Goal: Information Seeking & Learning: Find specific fact

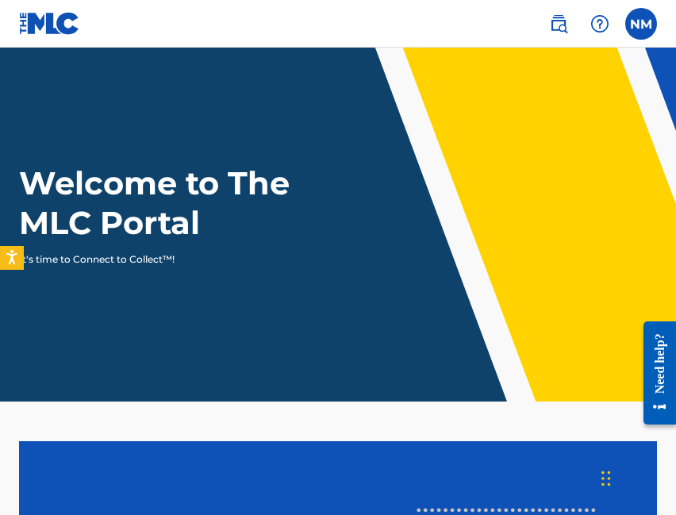
click at [198, 13] on nav "NM NM [PERSON_NAME] [EMAIL_ADDRESS][DOMAIN_NAME] Profile Log out" at bounding box center [338, 24] width 676 height 48
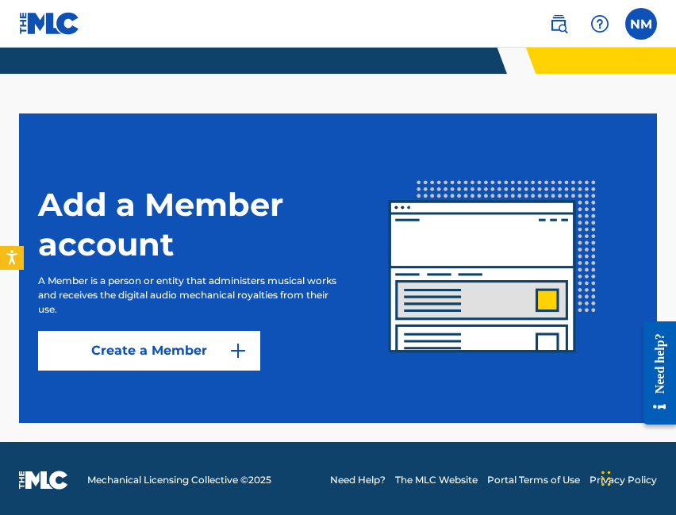
scroll to position [331, 0]
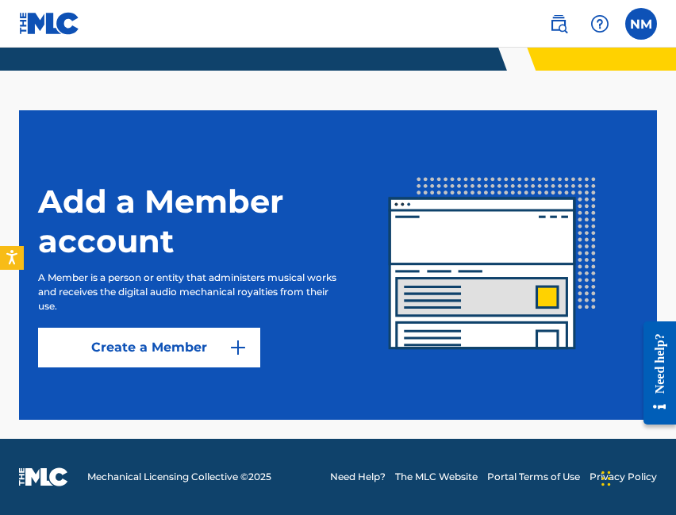
click at [565, 23] on img at bounding box center [558, 23] width 19 height 19
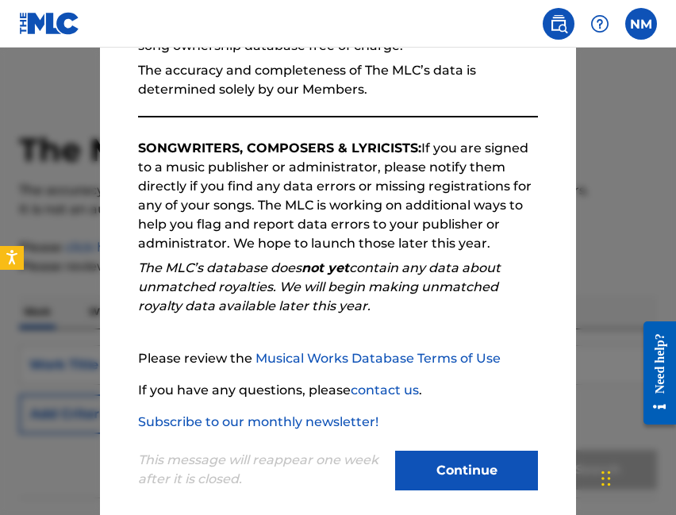
scroll to position [203, 0]
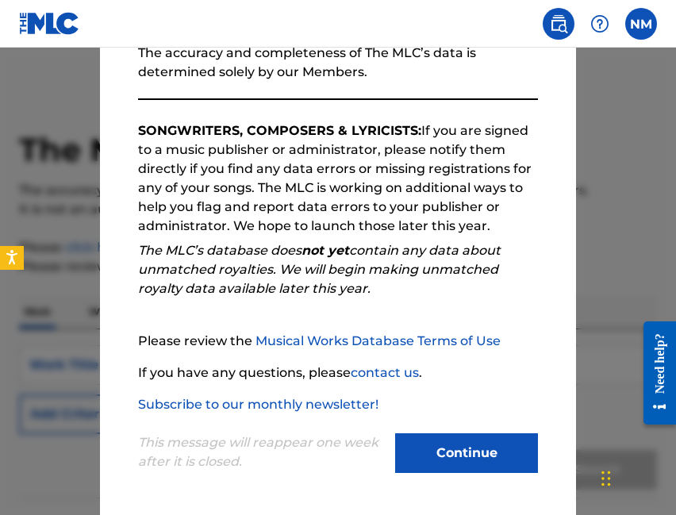
click at [445, 455] on button "Continue" at bounding box center [466, 454] width 143 height 40
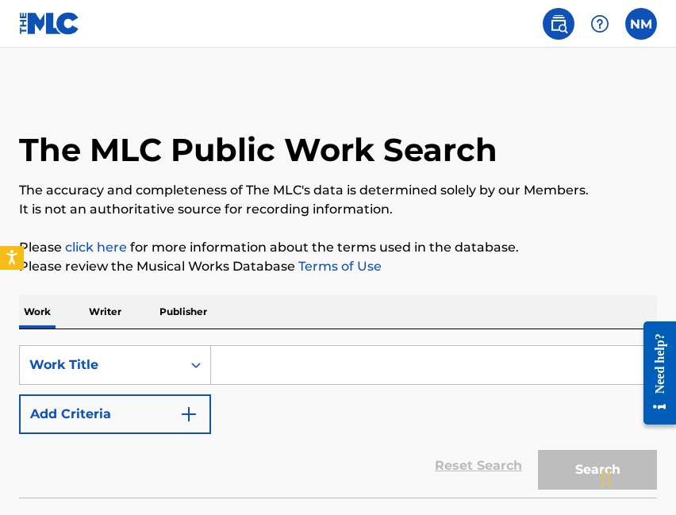
click at [321, 377] on input "Search Form" at bounding box center [433, 365] width 445 height 38
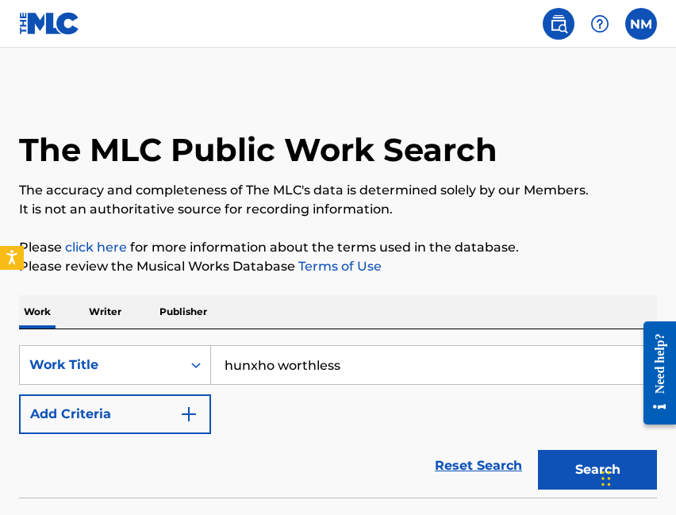
type input "hunxho worthless"
click at [538, 450] on button "Search" at bounding box center [597, 470] width 119 height 40
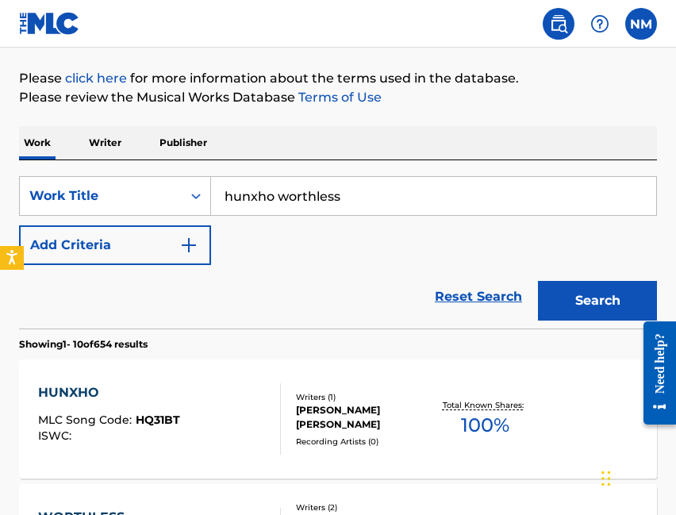
scroll to position [0, 0]
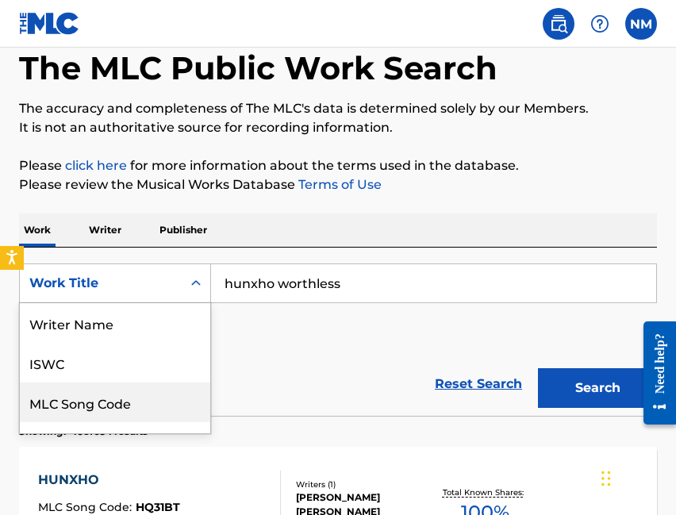
click at [143, 303] on div "MLC Song Code, 3 of 8. 8 results available. Use Up and Down to choose options, …" at bounding box center [115, 284] width 192 height 40
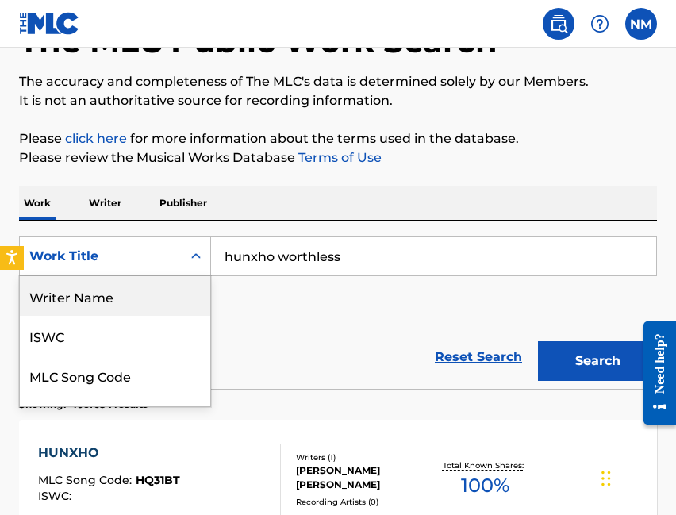
click at [112, 287] on div "Writer Name" at bounding box center [115, 296] width 191 height 40
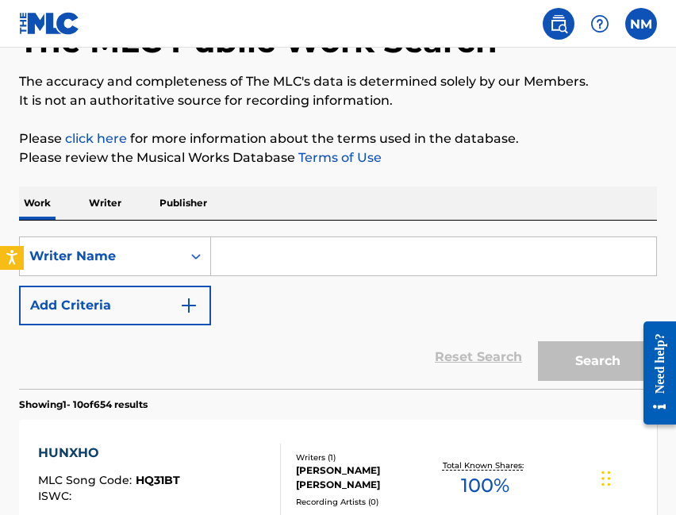
click at [258, 259] on input "Search Form" at bounding box center [433, 256] width 445 height 38
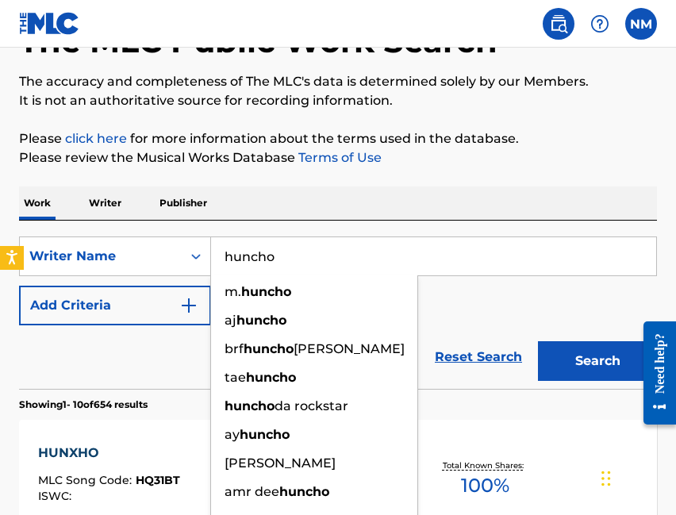
click at [538, 341] on button "Search" at bounding box center [597, 361] width 119 height 40
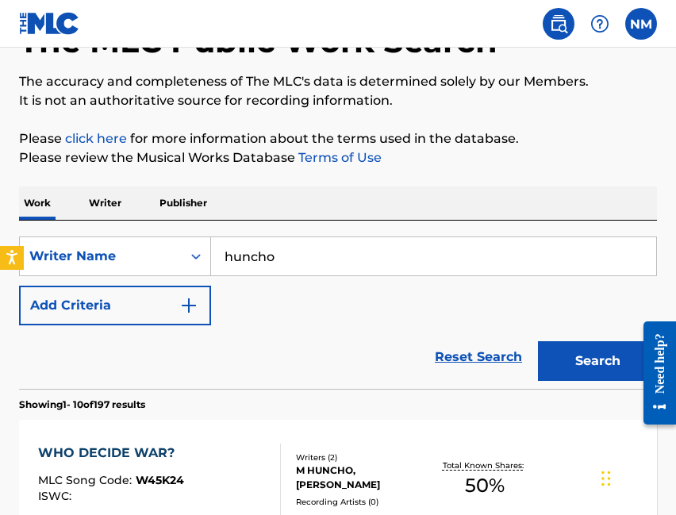
click at [256, 256] on input "huncho" at bounding box center [433, 256] width 445 height 38
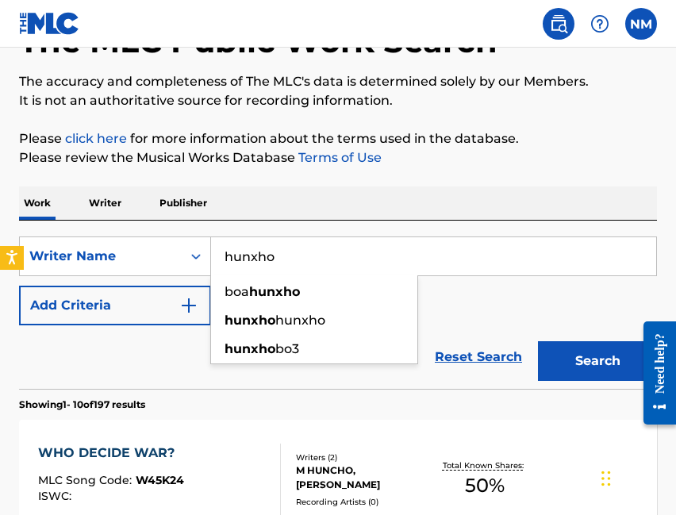
click at [538, 341] on button "Search" at bounding box center [597, 361] width 119 height 40
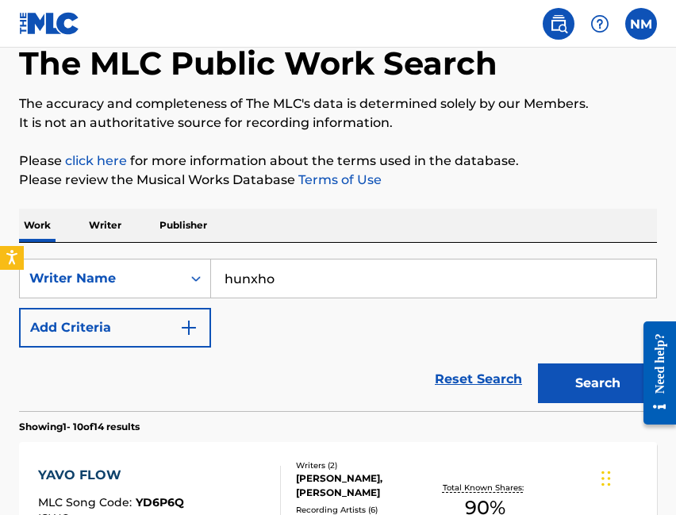
scroll to position [48, 0]
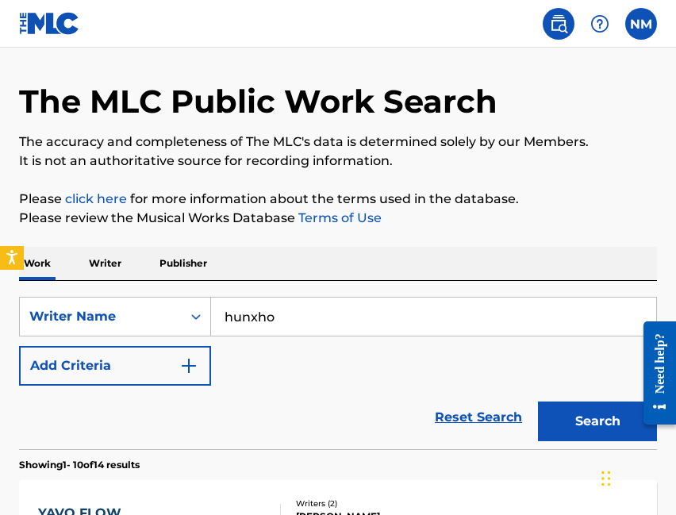
drag, startPoint x: 302, startPoint y: 318, endPoint x: 216, endPoint y: 312, distance: 86.7
click at [216, 312] on input "hunxho" at bounding box center [433, 317] width 445 height 38
type input "i"
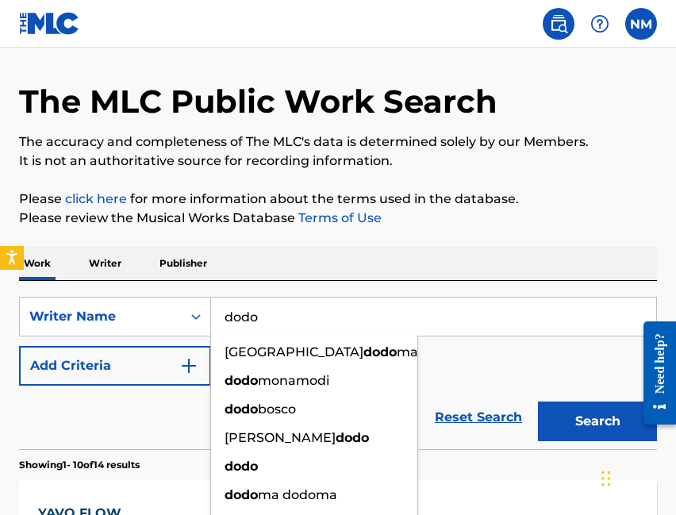
click at [538, 402] on button "Search" at bounding box center [597, 422] width 119 height 40
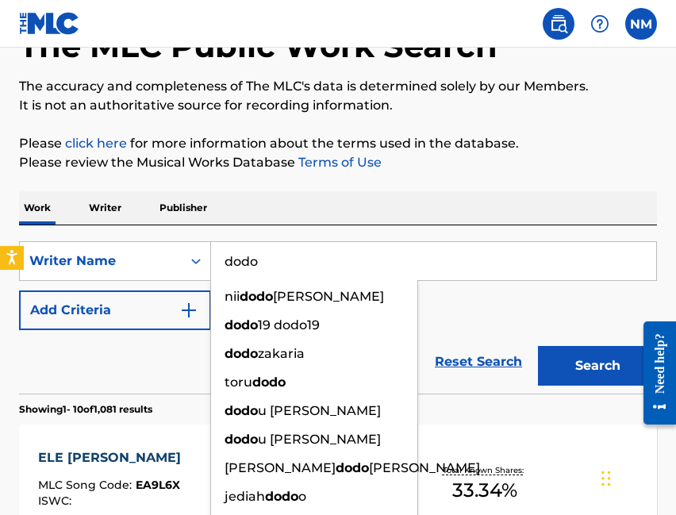
scroll to position [0, 0]
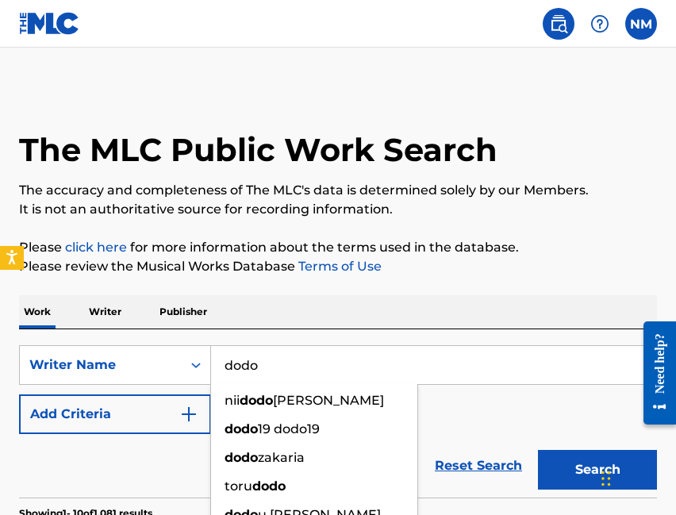
click at [445, 357] on input "dodo" at bounding box center [433, 365] width 445 height 38
paste input "[PERSON_NAME]"
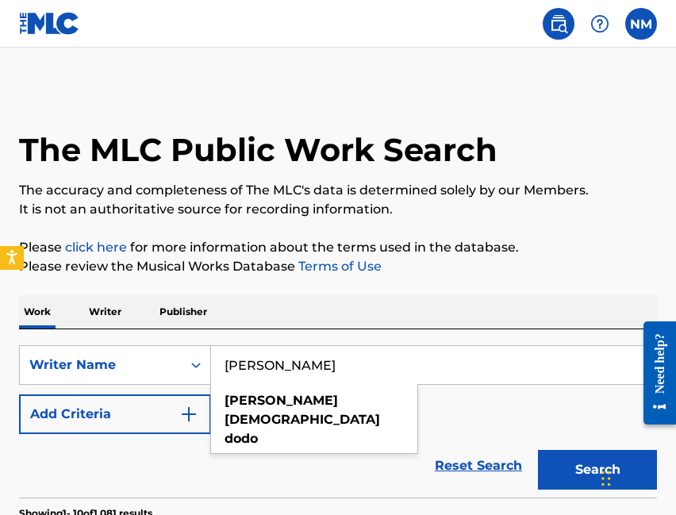
type input "[PERSON_NAME]"
click at [538, 450] on button "Search" at bounding box center [597, 470] width 119 height 40
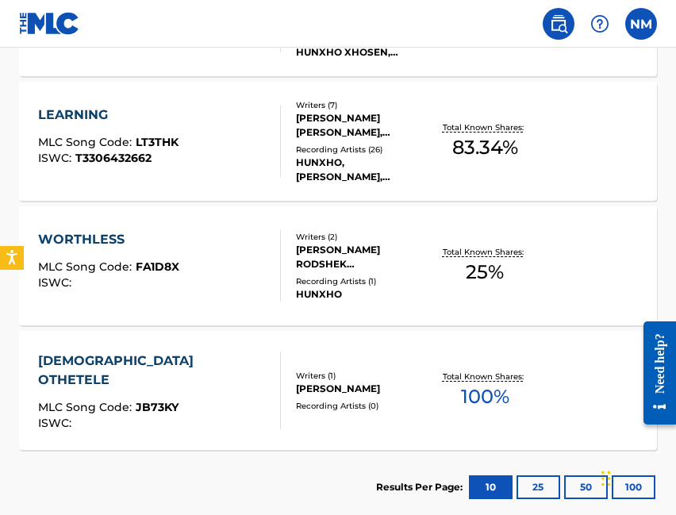
scroll to position [697, 0]
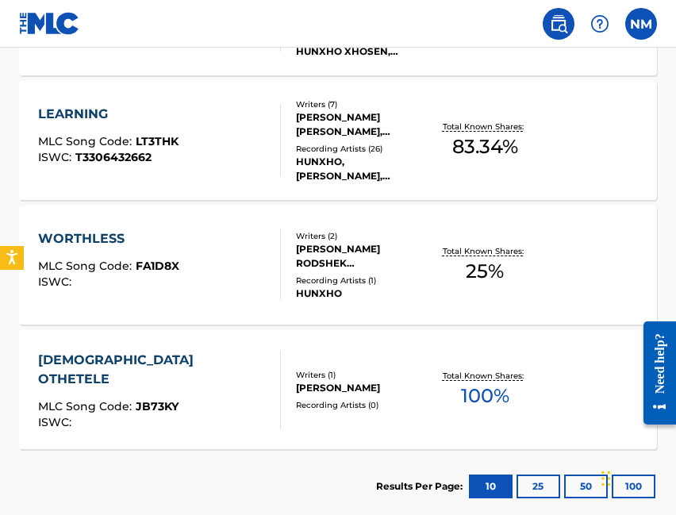
click at [350, 260] on div "[PERSON_NAME] RODSHEK [PERSON_NAME]" at bounding box center [364, 256] width 137 height 29
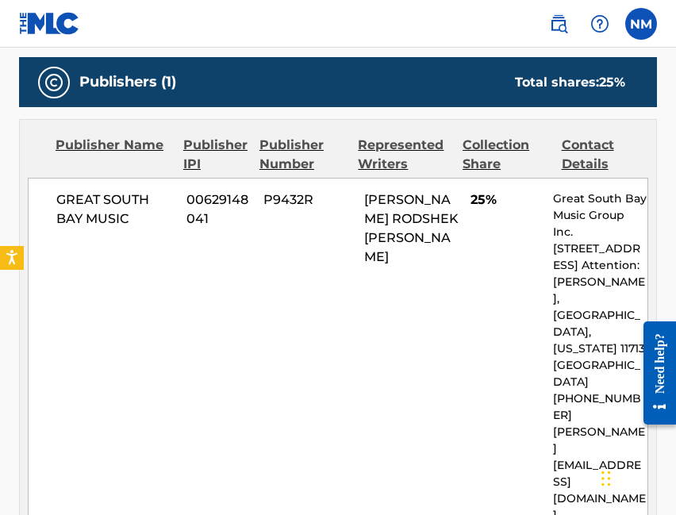
scroll to position [731, 0]
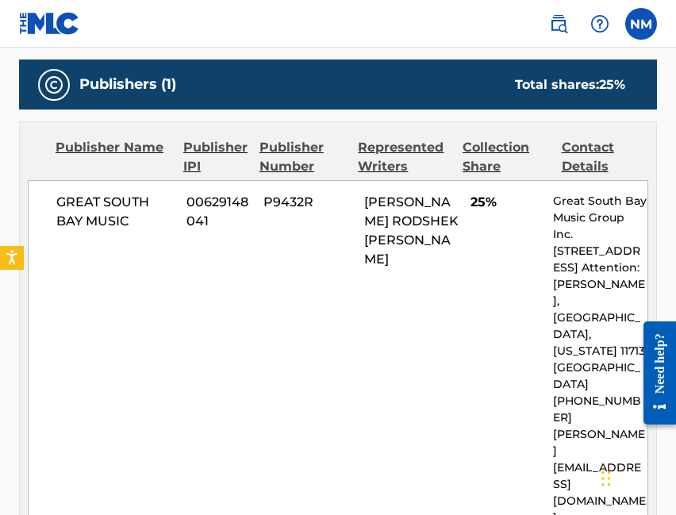
click at [590, 159] on div "Contact Details" at bounding box center [605, 157] width 87 height 38
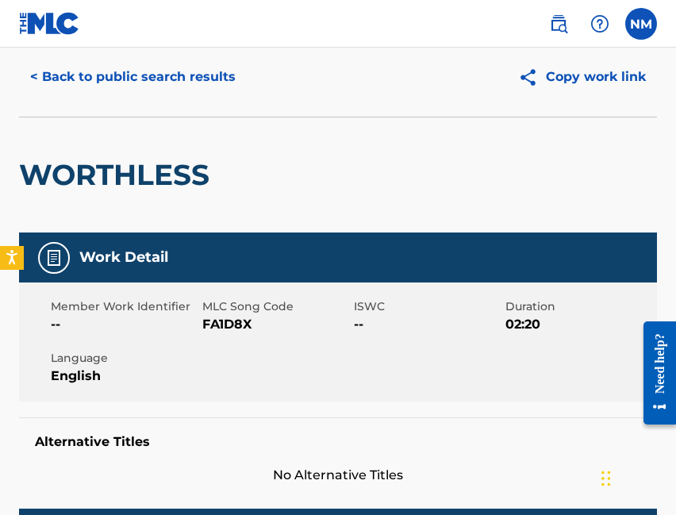
scroll to position [0, 0]
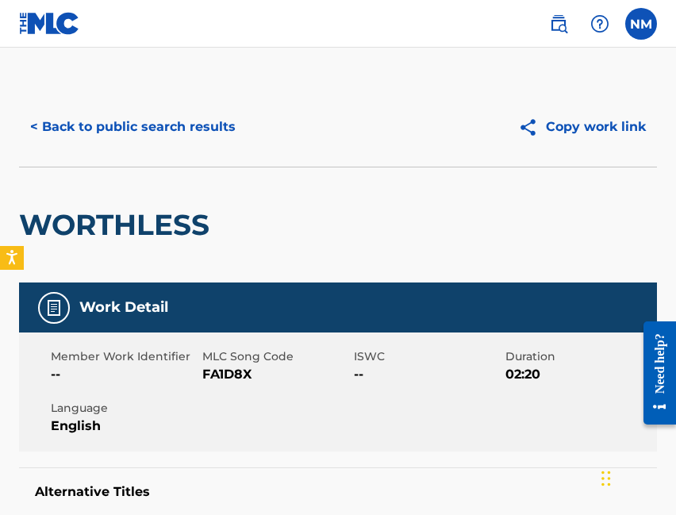
click at [181, 124] on button "< Back to public search results" at bounding box center [133, 127] width 228 height 40
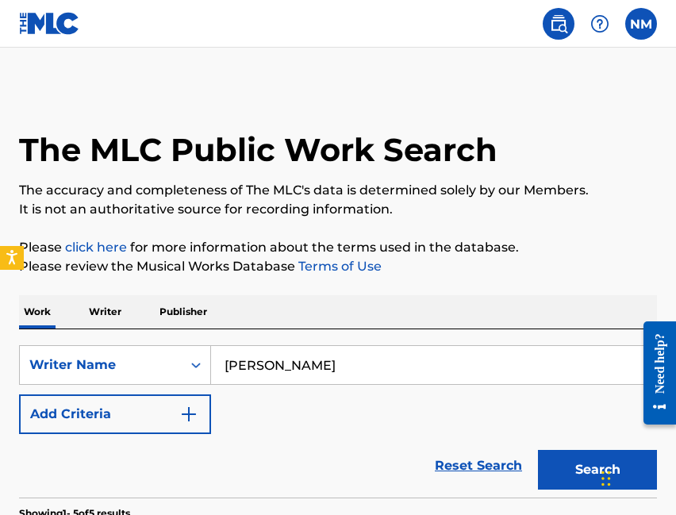
click at [197, 412] on img "Search Form" at bounding box center [188, 414] width 19 height 19
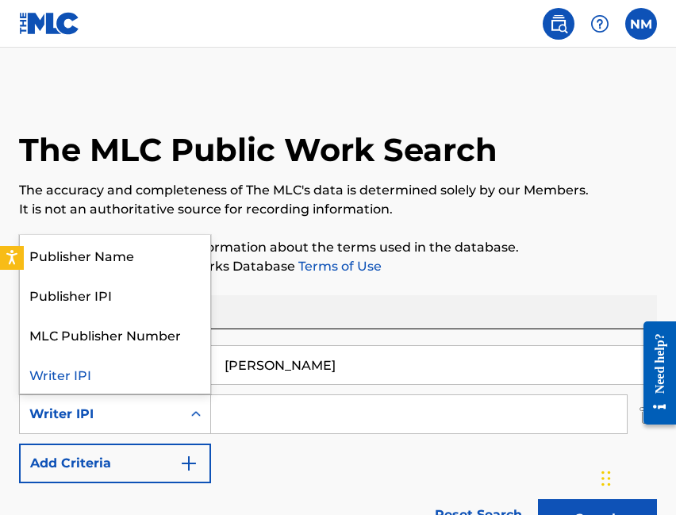
click at [160, 414] on div "Writer IPI" at bounding box center [100, 414] width 143 height 19
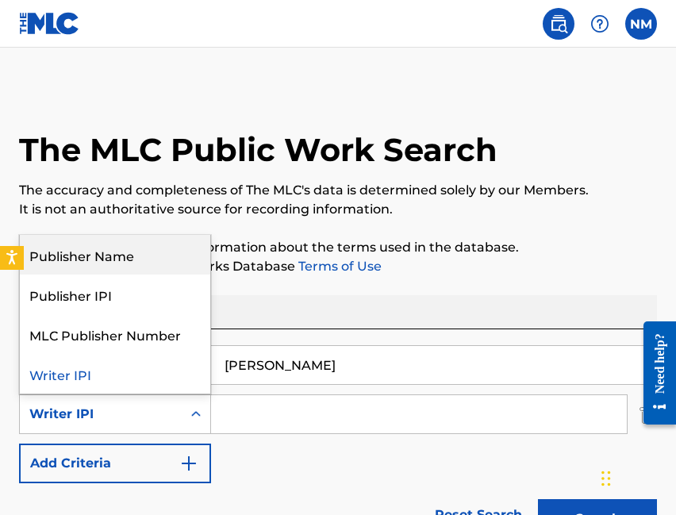
click at [124, 259] on div "Publisher Name" at bounding box center [115, 255] width 191 height 40
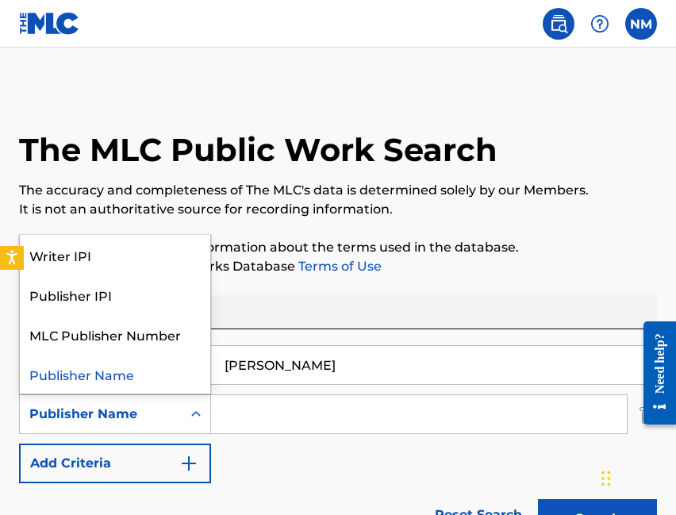
click at [121, 420] on div "Publisher Name" at bounding box center [100, 414] width 143 height 19
click at [123, 381] on div "Publisher Name" at bounding box center [115, 374] width 191 height 40
click at [196, 415] on icon "Search Form" at bounding box center [196, 415] width 16 height 16
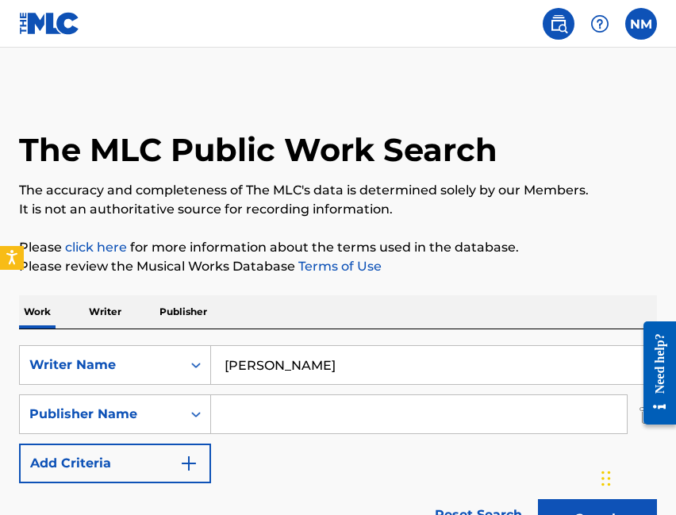
click at [186, 445] on button "Add Criteria" at bounding box center [115, 464] width 192 height 40
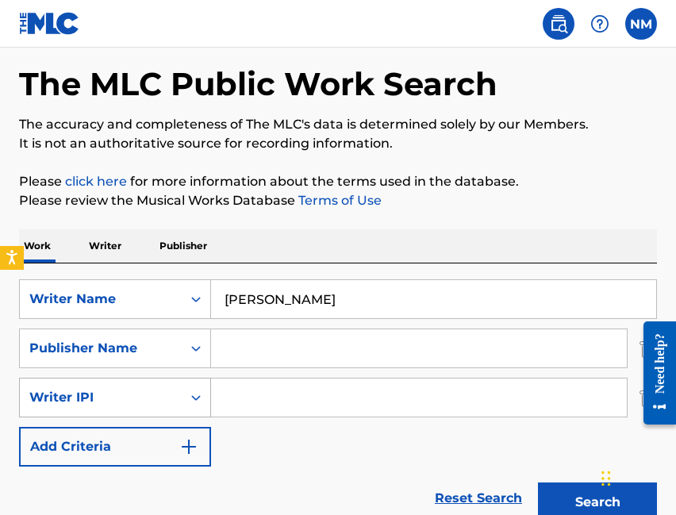
scroll to position [68, 0]
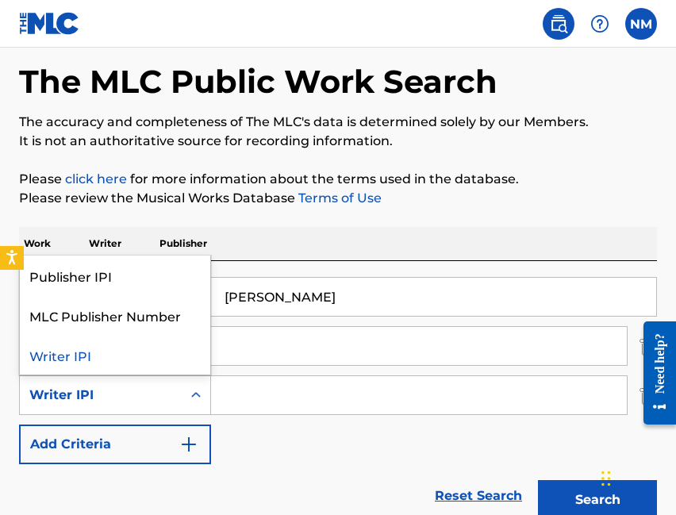
click at [201, 393] on icon "Search Form" at bounding box center [196, 395] width 16 height 16
click at [198, 399] on icon "Search Form" at bounding box center [196, 395] width 16 height 16
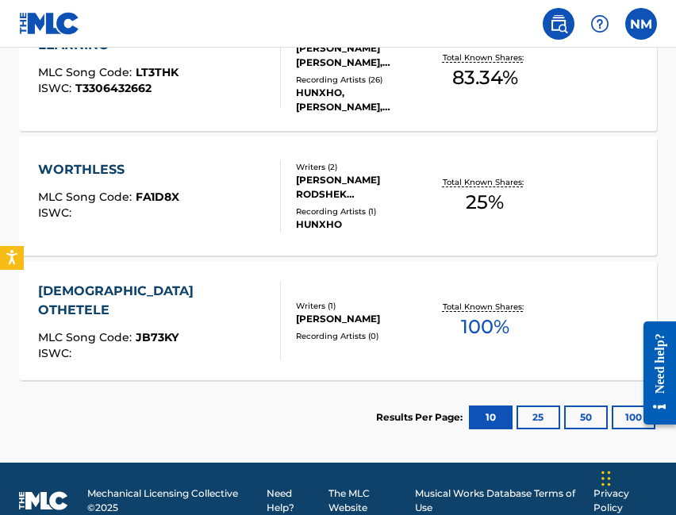
scroll to position [888, 0]
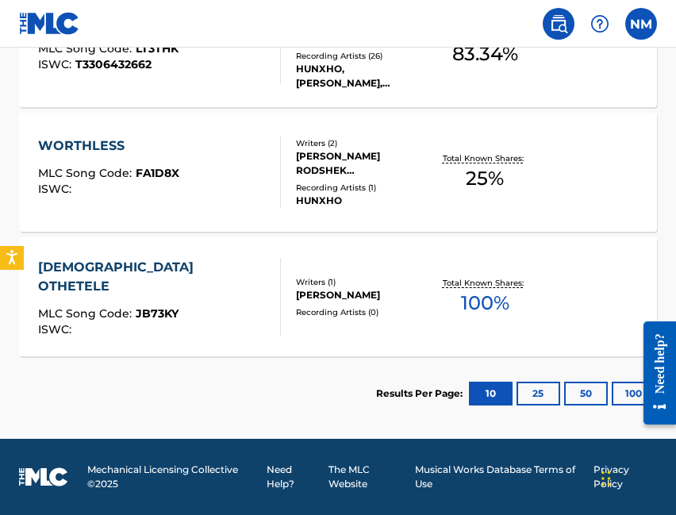
click at [536, 391] on button "25" at bounding box center [539, 394] width 44 height 24
click at [568, 396] on button "50" at bounding box center [587, 394] width 44 height 24
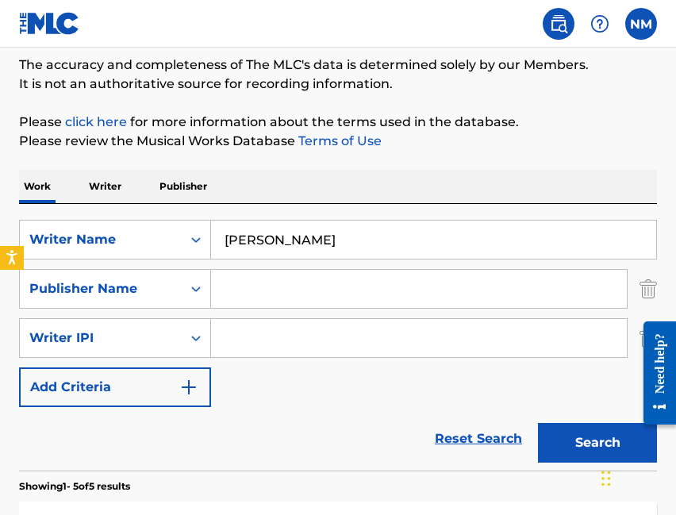
scroll to position [129, 0]
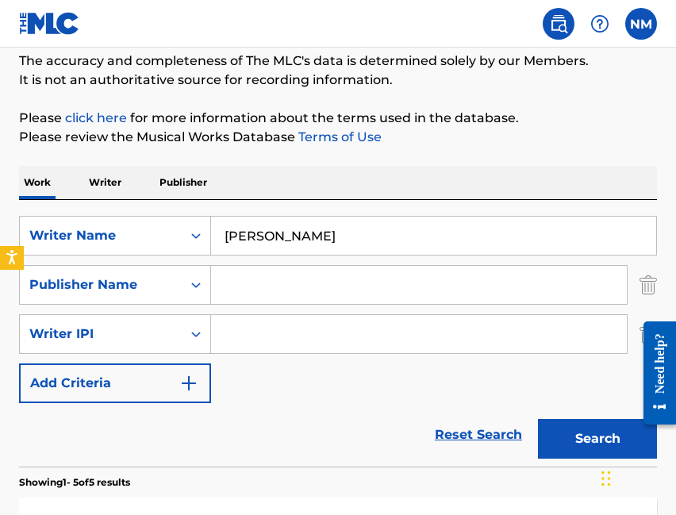
click at [483, 434] on link "Reset Search" at bounding box center [478, 435] width 103 height 35
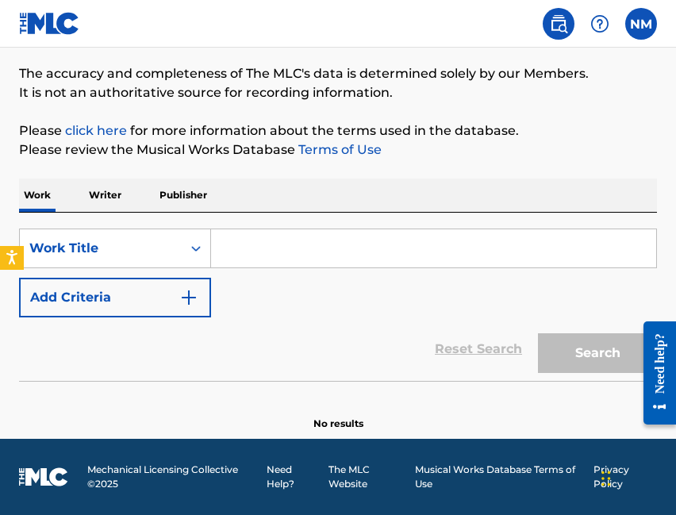
scroll to position [117, 0]
click at [310, 237] on input "Search Form" at bounding box center [433, 248] width 445 height 38
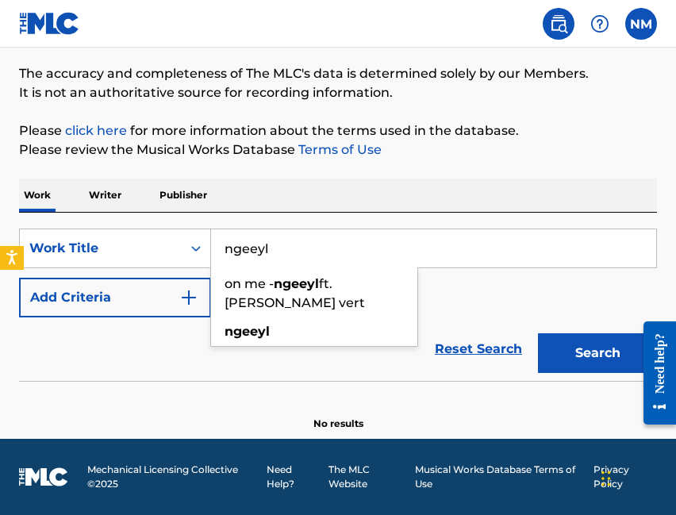
click at [538, 333] on button "Search" at bounding box center [597, 353] width 119 height 40
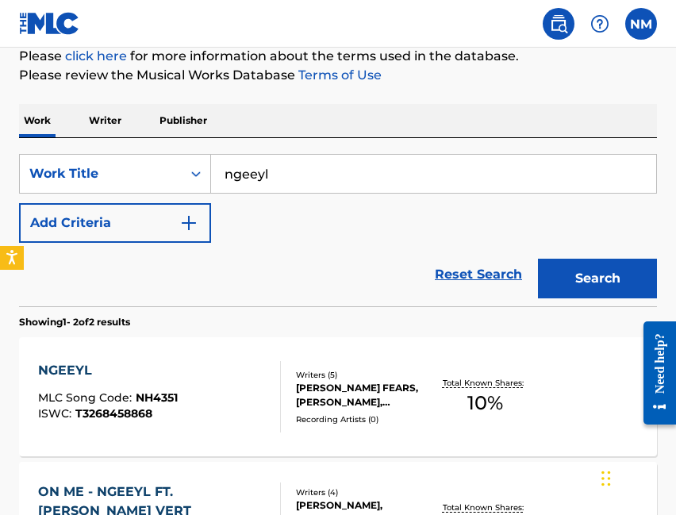
scroll to position [193, 0]
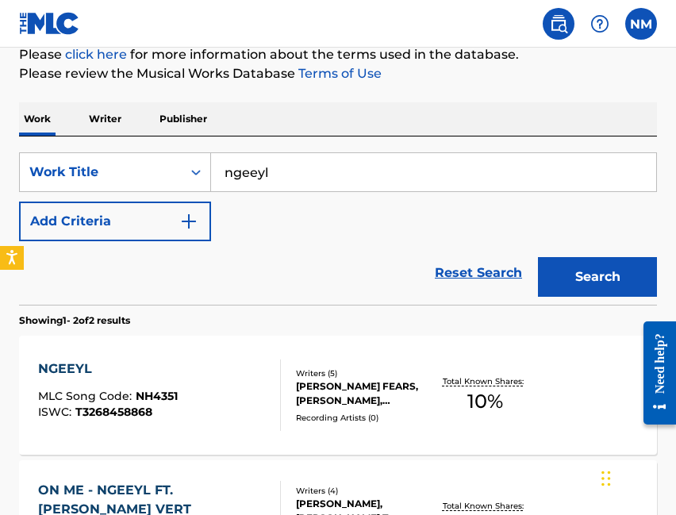
click at [302, 167] on input "ngeeyl" at bounding box center [433, 172] width 445 height 38
type input "[PERSON_NAME]"
click at [538, 257] on button "Search" at bounding box center [597, 277] width 119 height 40
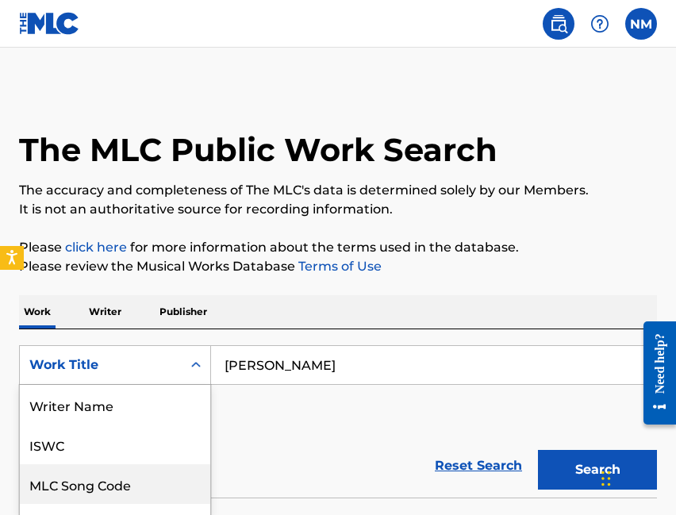
scroll to position [82, 0]
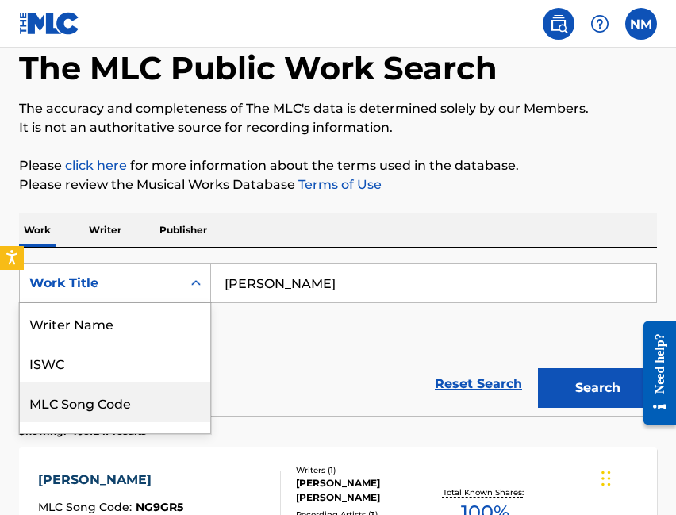
click at [175, 303] on div "MLC Song Code, 3 of 8. 8 results available. Use Up and Down to choose options, …" at bounding box center [115, 284] width 192 height 40
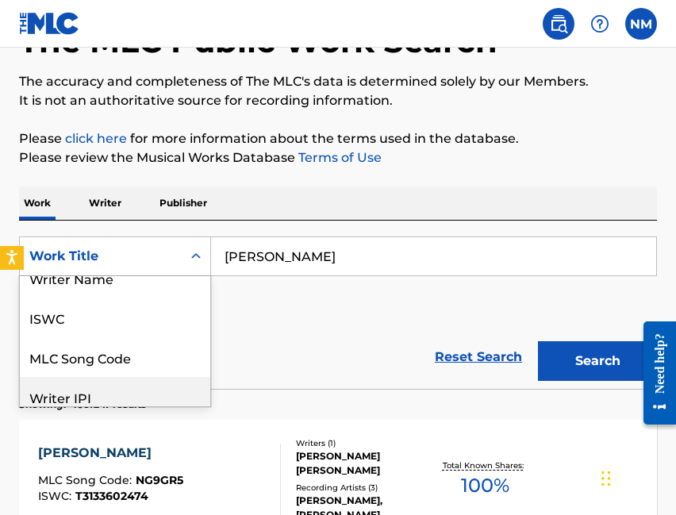
scroll to position [0, 0]
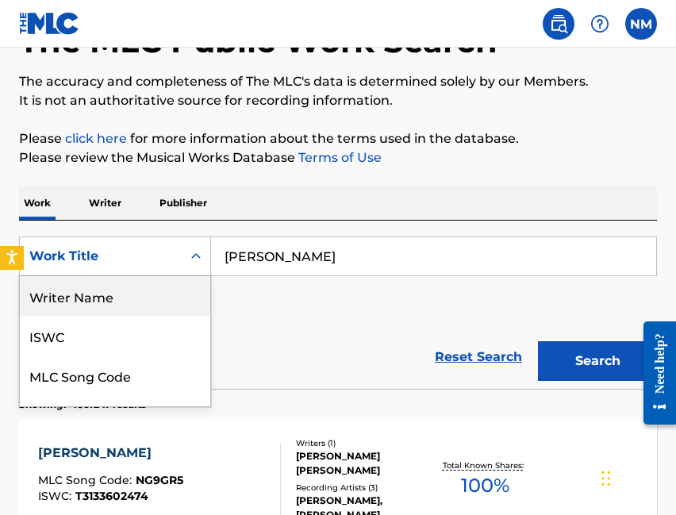
click at [115, 297] on div "Writer Name" at bounding box center [115, 296] width 191 height 40
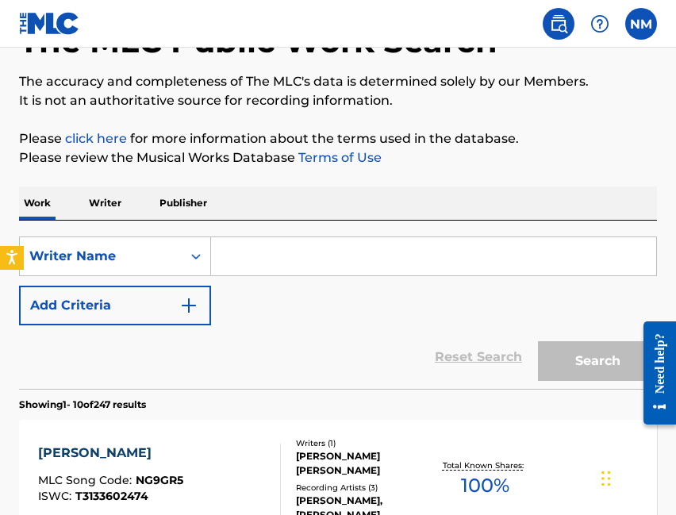
click at [265, 252] on input "Search Form" at bounding box center [433, 256] width 445 height 38
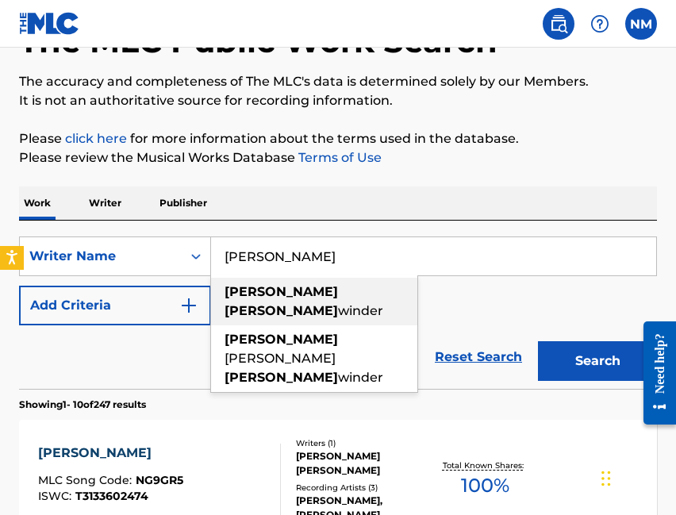
click at [338, 303] on span "winder" at bounding box center [360, 310] width 45 height 15
type input "[PERSON_NAME]"
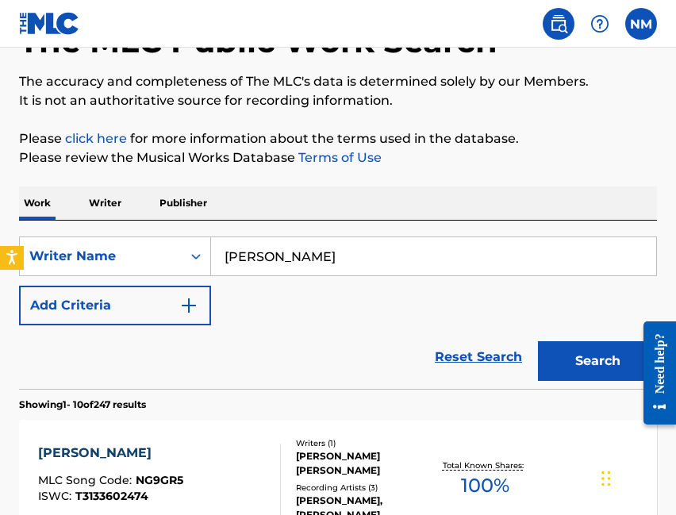
click at [538, 341] on button "Search" at bounding box center [597, 361] width 119 height 40
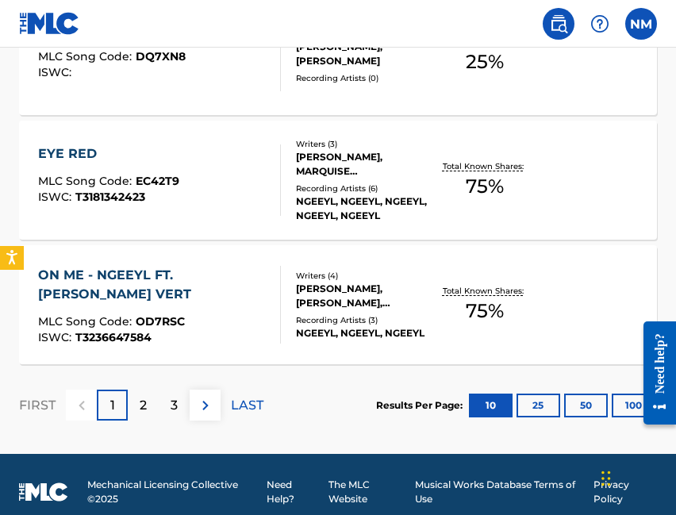
scroll to position [1420, 0]
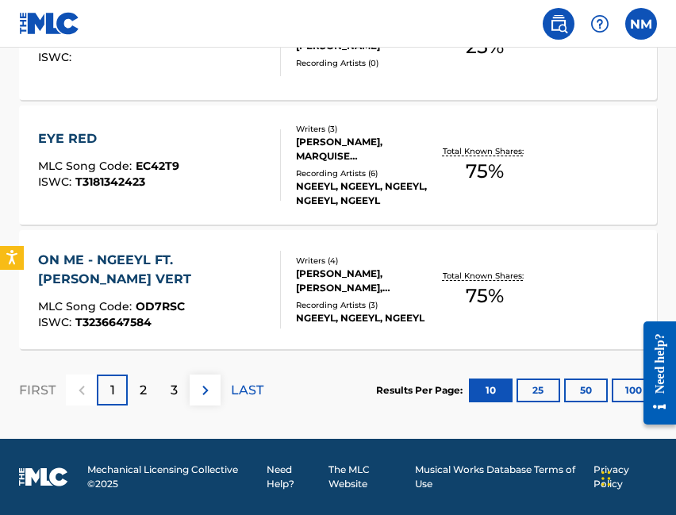
click at [137, 378] on div "2" at bounding box center [143, 390] width 31 height 31
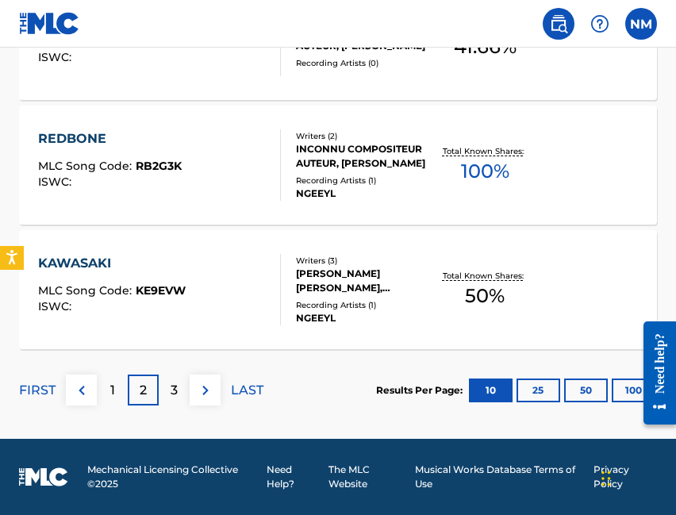
click at [179, 384] on div "3" at bounding box center [174, 390] width 31 height 31
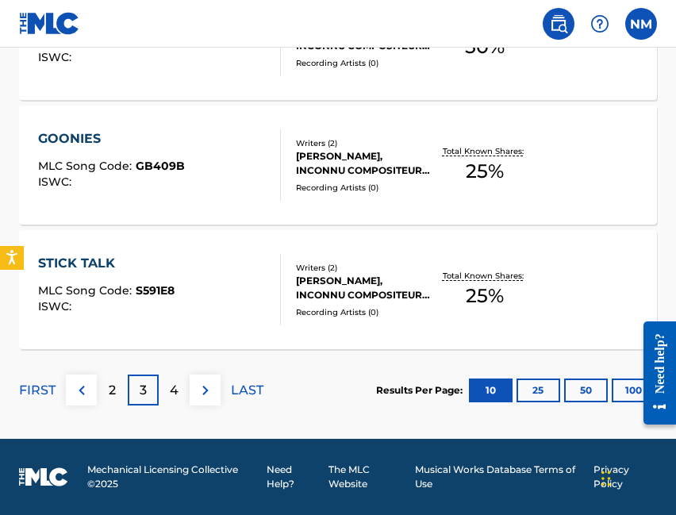
click at [364, 300] on div "[PERSON_NAME], INCONNU COMPOSITEUR AUTEUR" at bounding box center [364, 288] width 137 height 29
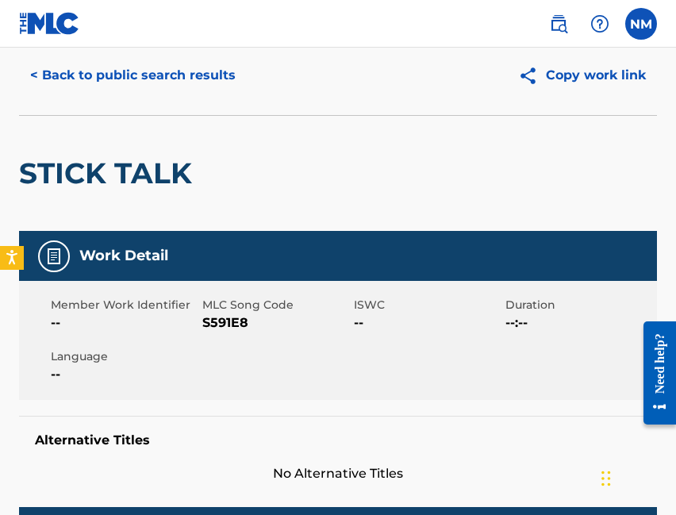
scroll to position [51, 0]
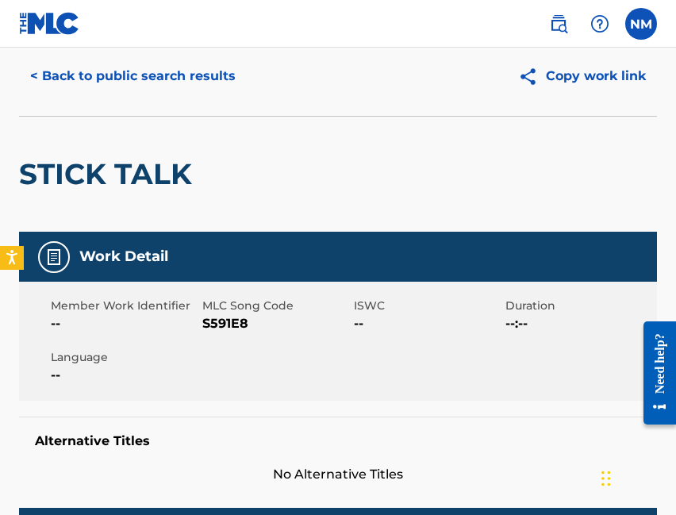
click at [150, 263] on h5 "Work Detail" at bounding box center [123, 257] width 89 height 18
click at [234, 360] on div "Member Work Identifier -- MLC Song Code S591E8 ISWC -- Duration --:-- Language …" at bounding box center [338, 341] width 638 height 119
click at [588, 71] on button "Copy work link" at bounding box center [582, 76] width 150 height 40
click at [201, 79] on button "< Back to public search results" at bounding box center [133, 76] width 228 height 40
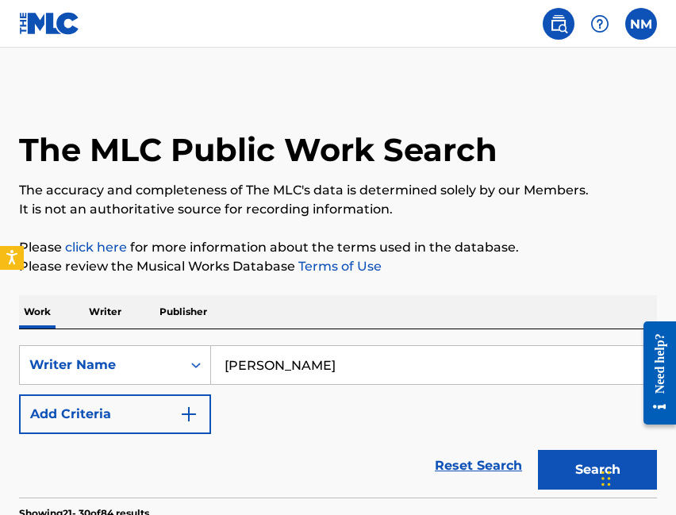
click at [55, 22] on img at bounding box center [49, 23] width 61 height 23
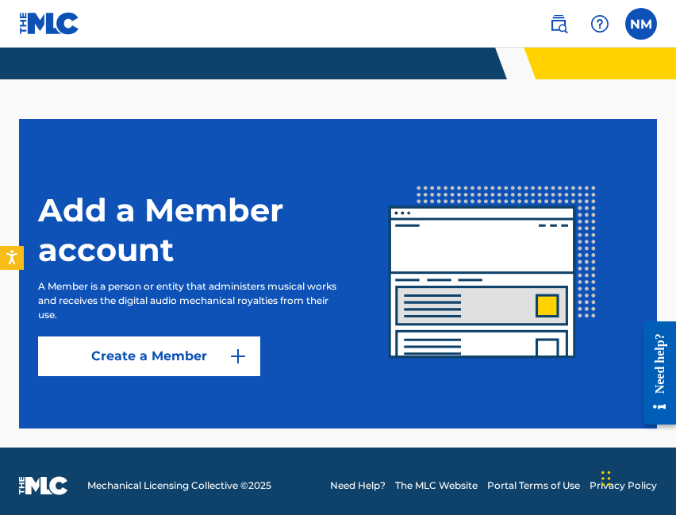
scroll to position [331, 0]
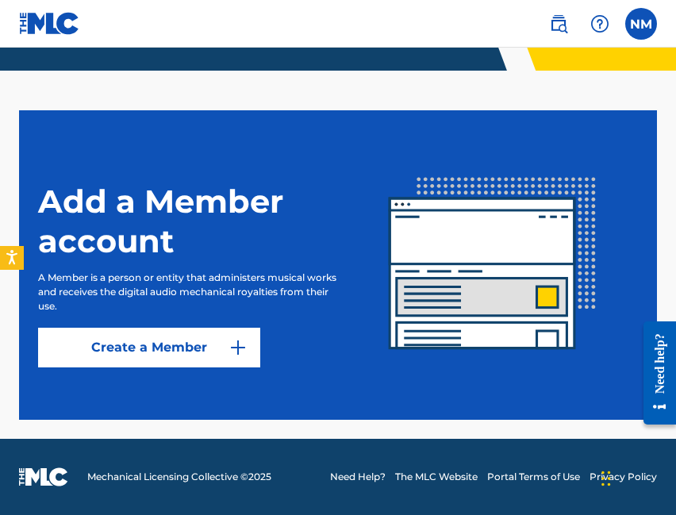
click at [212, 341] on link "Create a Member" at bounding box center [149, 348] width 222 height 40
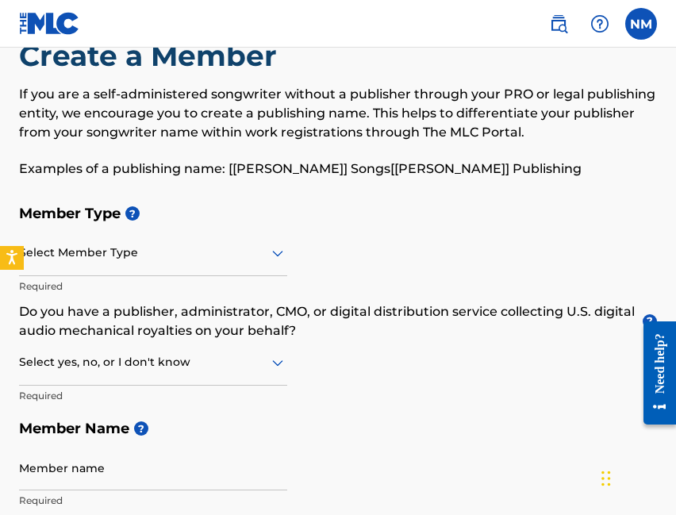
scroll to position [59, 0]
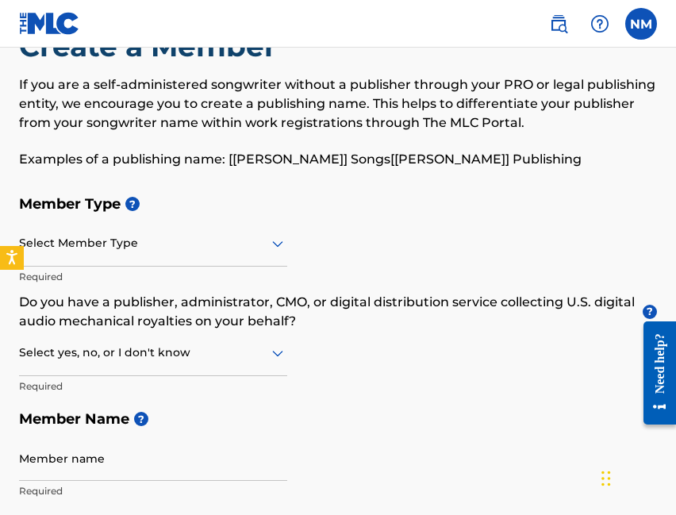
click at [47, 29] on img at bounding box center [49, 23] width 61 height 23
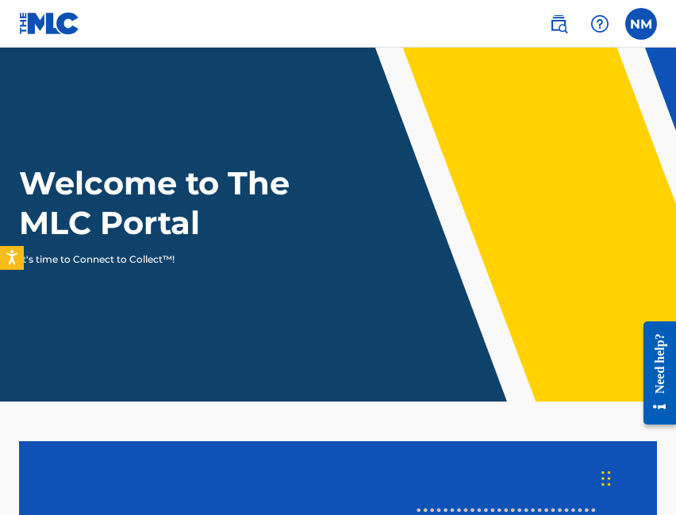
click at [595, 24] on img at bounding box center [600, 23] width 19 height 19
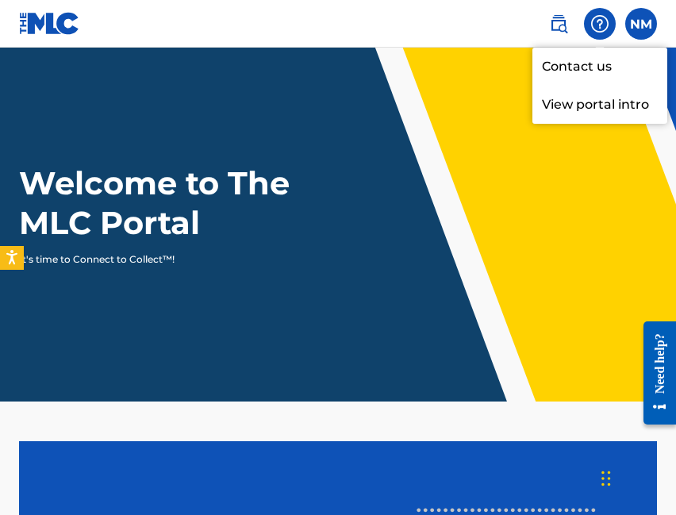
click at [560, 20] on img at bounding box center [558, 23] width 19 height 19
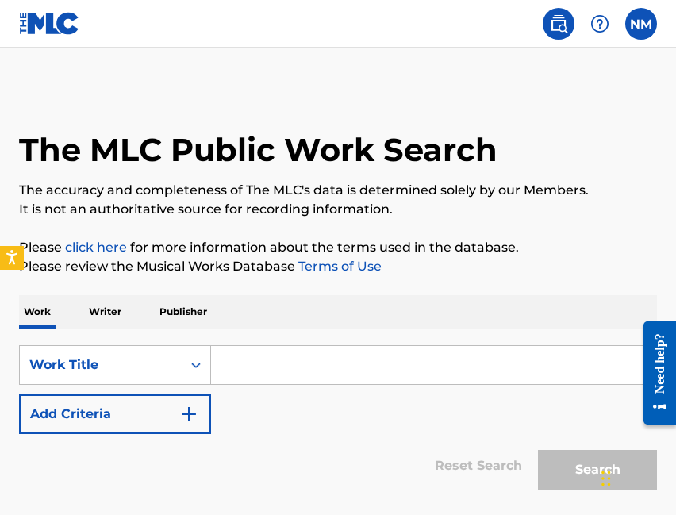
click at [601, 25] on img at bounding box center [600, 23] width 19 height 19
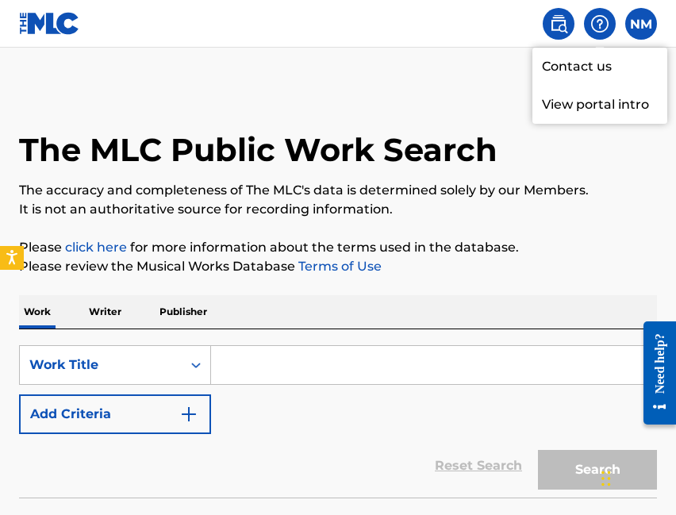
click at [597, 112] on p "View portal intro" at bounding box center [600, 105] width 135 height 38
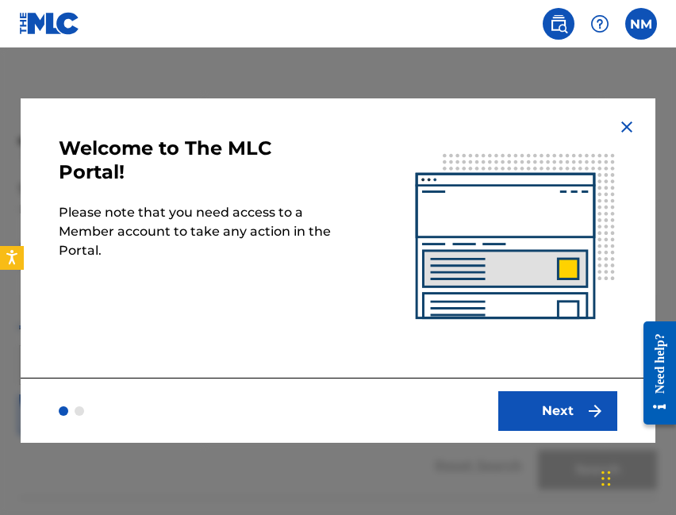
click at [530, 392] on button "Next" at bounding box center [558, 411] width 119 height 40
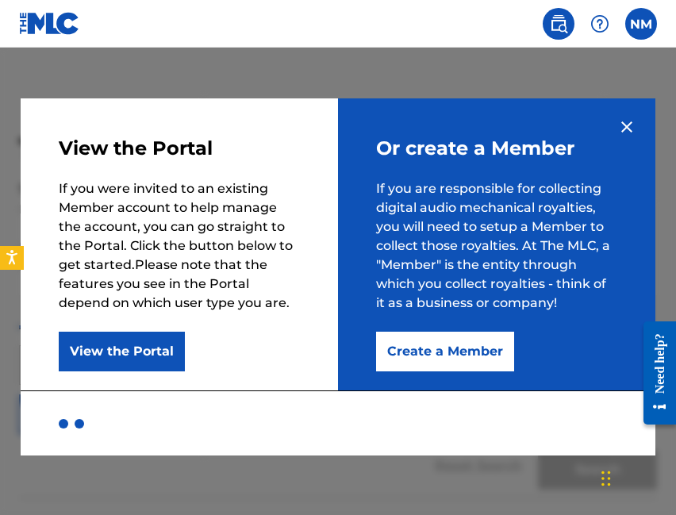
click at [445, 356] on button "Create a Member" at bounding box center [445, 352] width 138 height 40
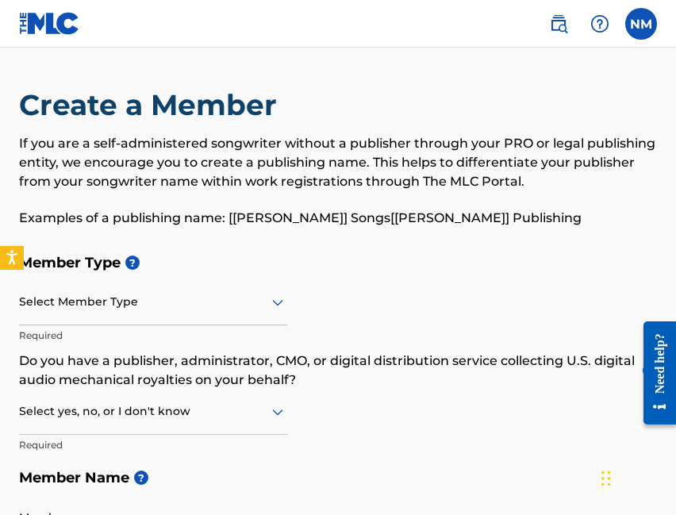
click at [260, 306] on div at bounding box center [153, 302] width 268 height 20
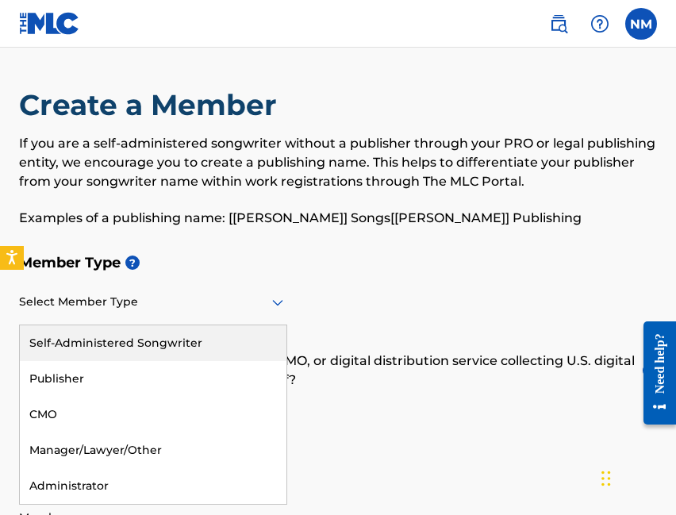
click at [148, 345] on div "Self-Administered Songwriter" at bounding box center [153, 344] width 267 height 36
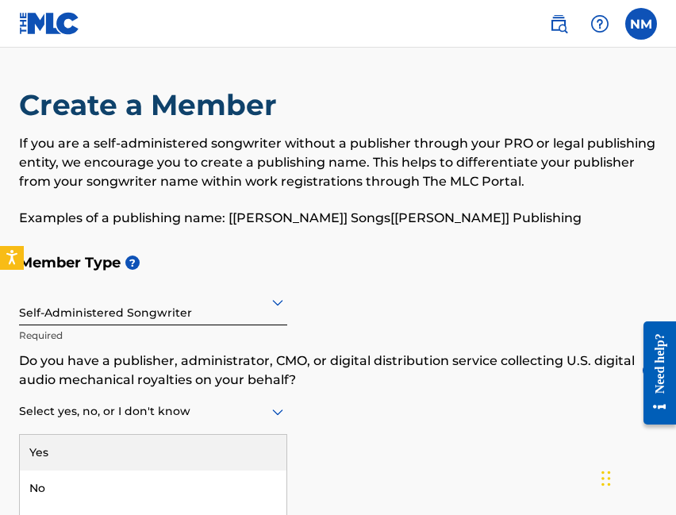
scroll to position [27, 0]
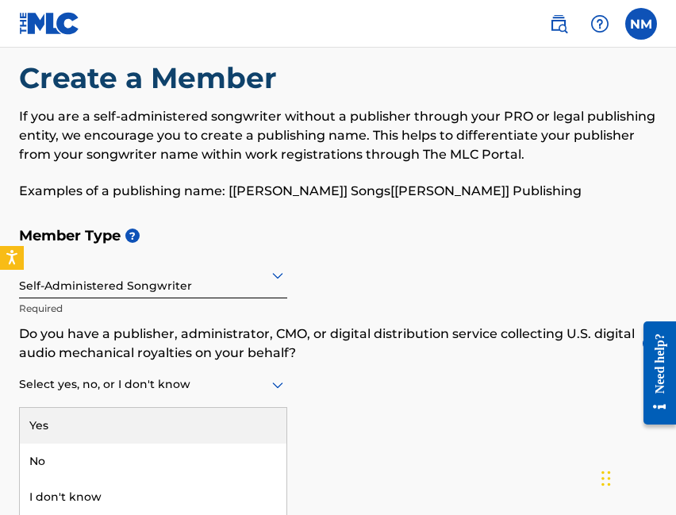
click at [178, 408] on div "Yes, 1 of 3. 3 results available. Use Up and Down to choose options, press Ente…" at bounding box center [153, 385] width 268 height 45
click at [125, 425] on div "Yes" at bounding box center [153, 426] width 267 height 36
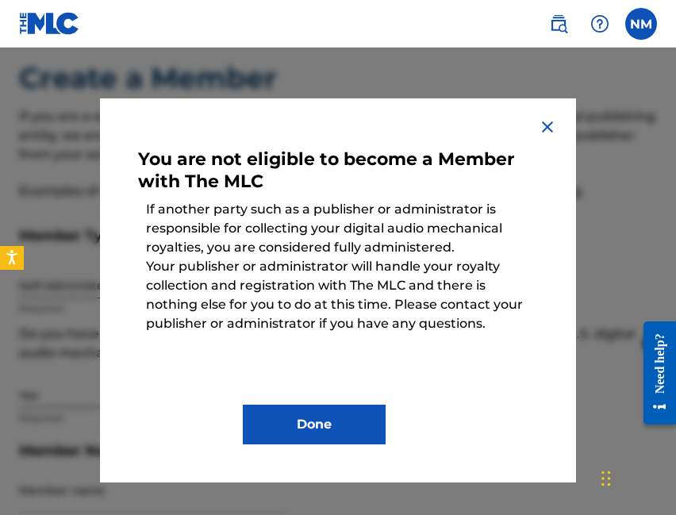
click at [332, 425] on button "Done" at bounding box center [314, 425] width 143 height 40
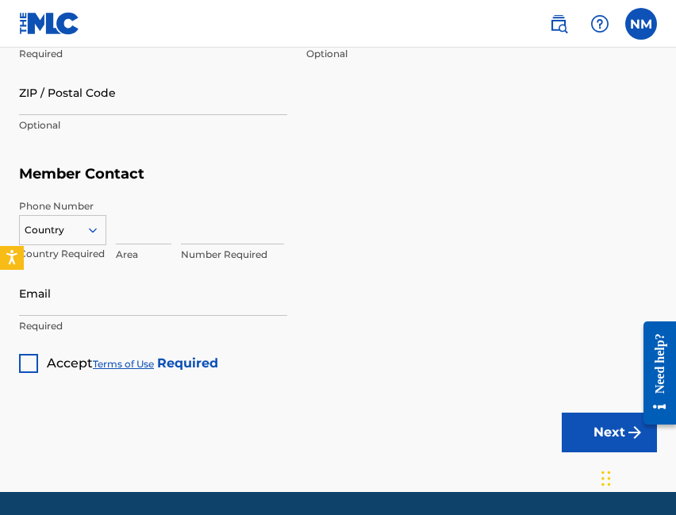
scroll to position [1072, 0]
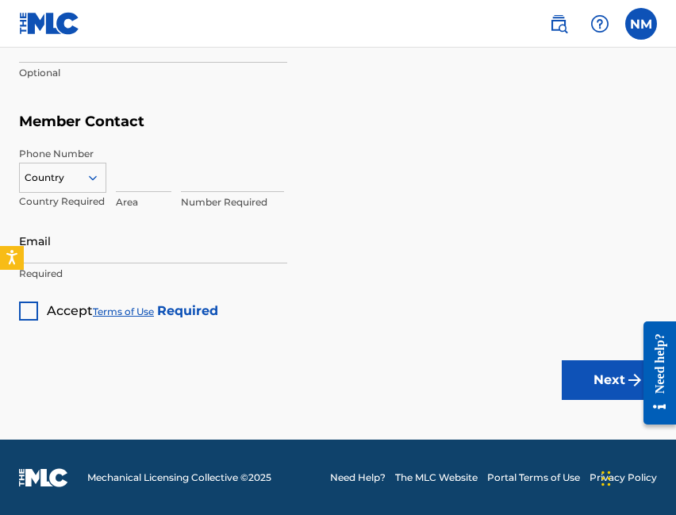
click at [52, 32] on img at bounding box center [49, 23] width 61 height 23
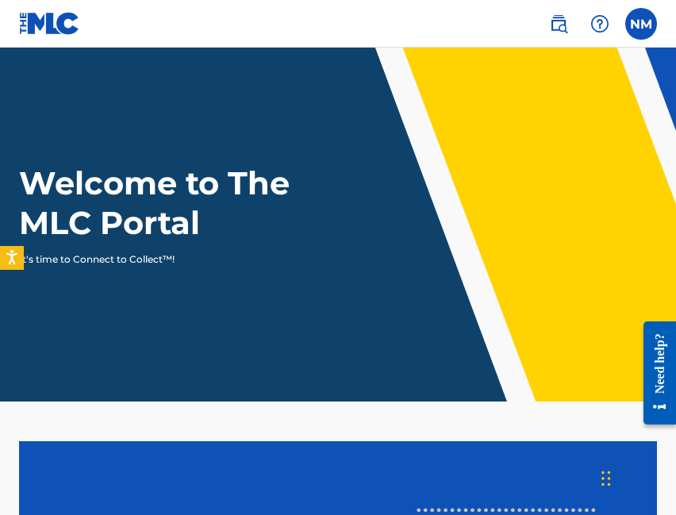
click at [310, 204] on h1 "Welcome to The MLC Portal" at bounding box center [167, 203] width 297 height 79
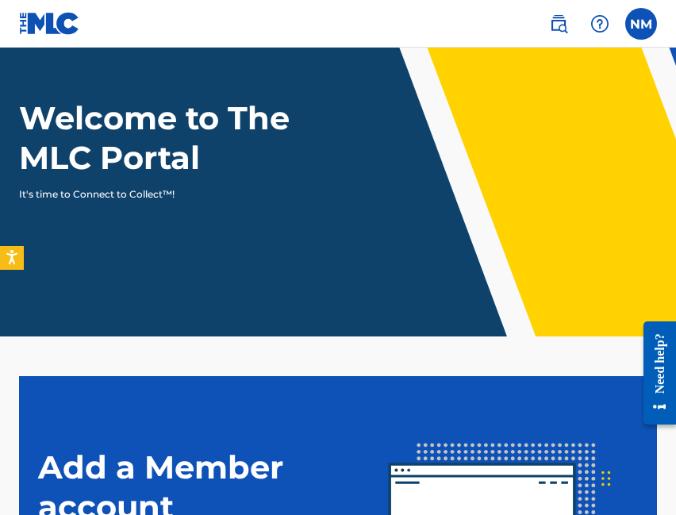
scroll to position [91, 0]
